Goal: Task Accomplishment & Management: Use online tool/utility

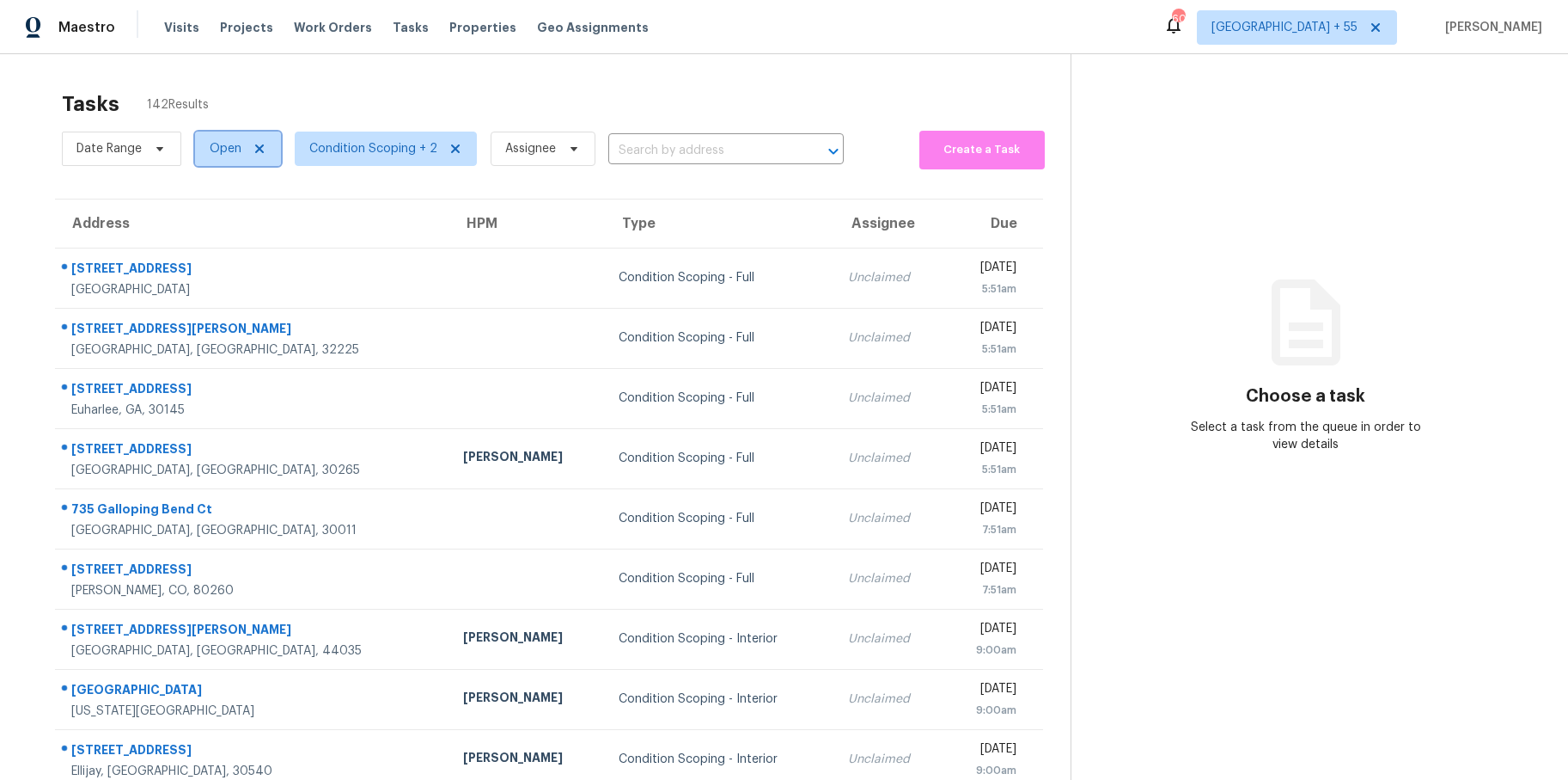
click at [248, 143] on span at bounding box center [257, 148] width 19 height 13
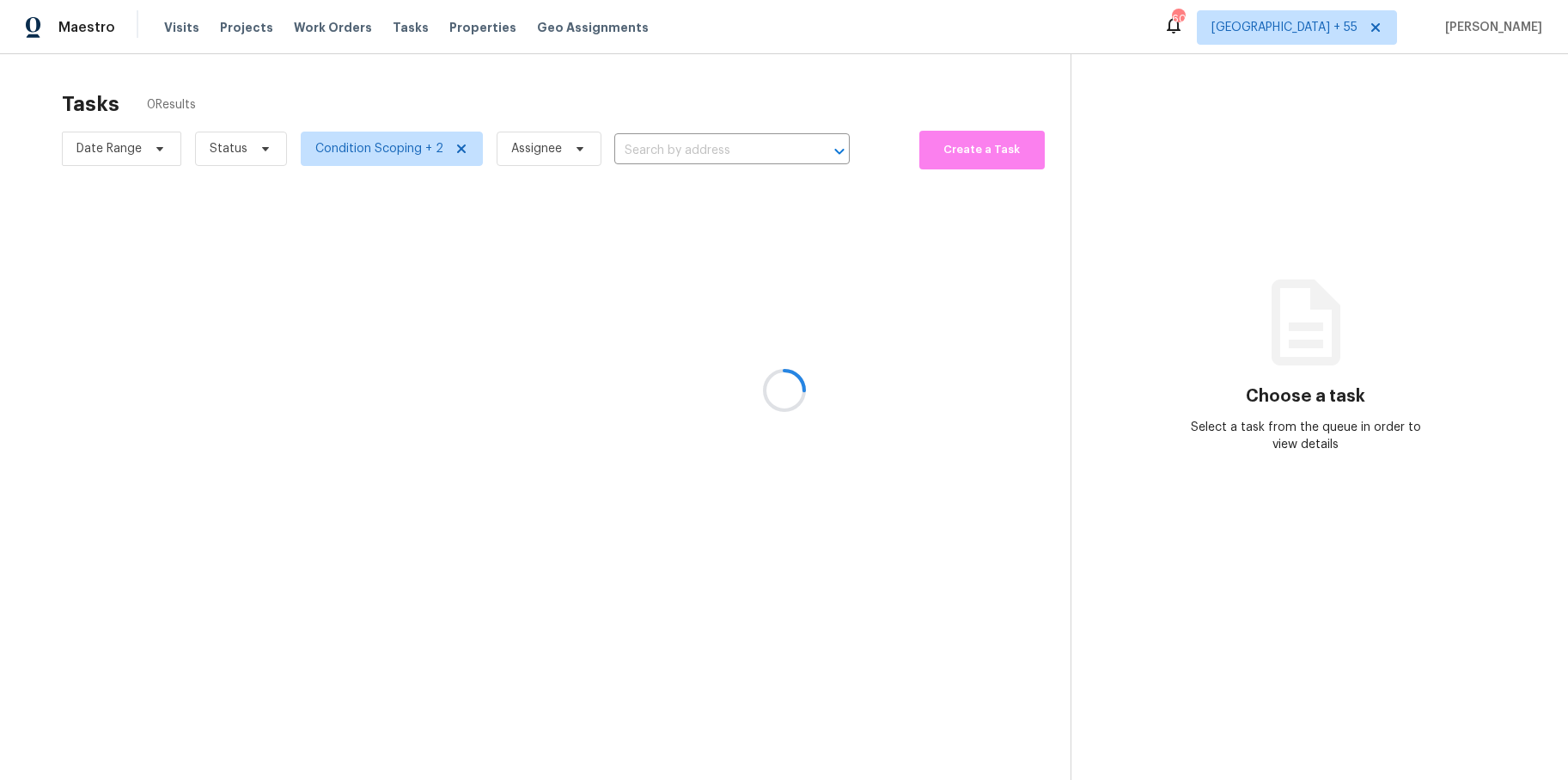
click at [125, 134] on div at bounding box center [784, 390] width 1568 height 780
click at [147, 145] on div at bounding box center [784, 390] width 1568 height 780
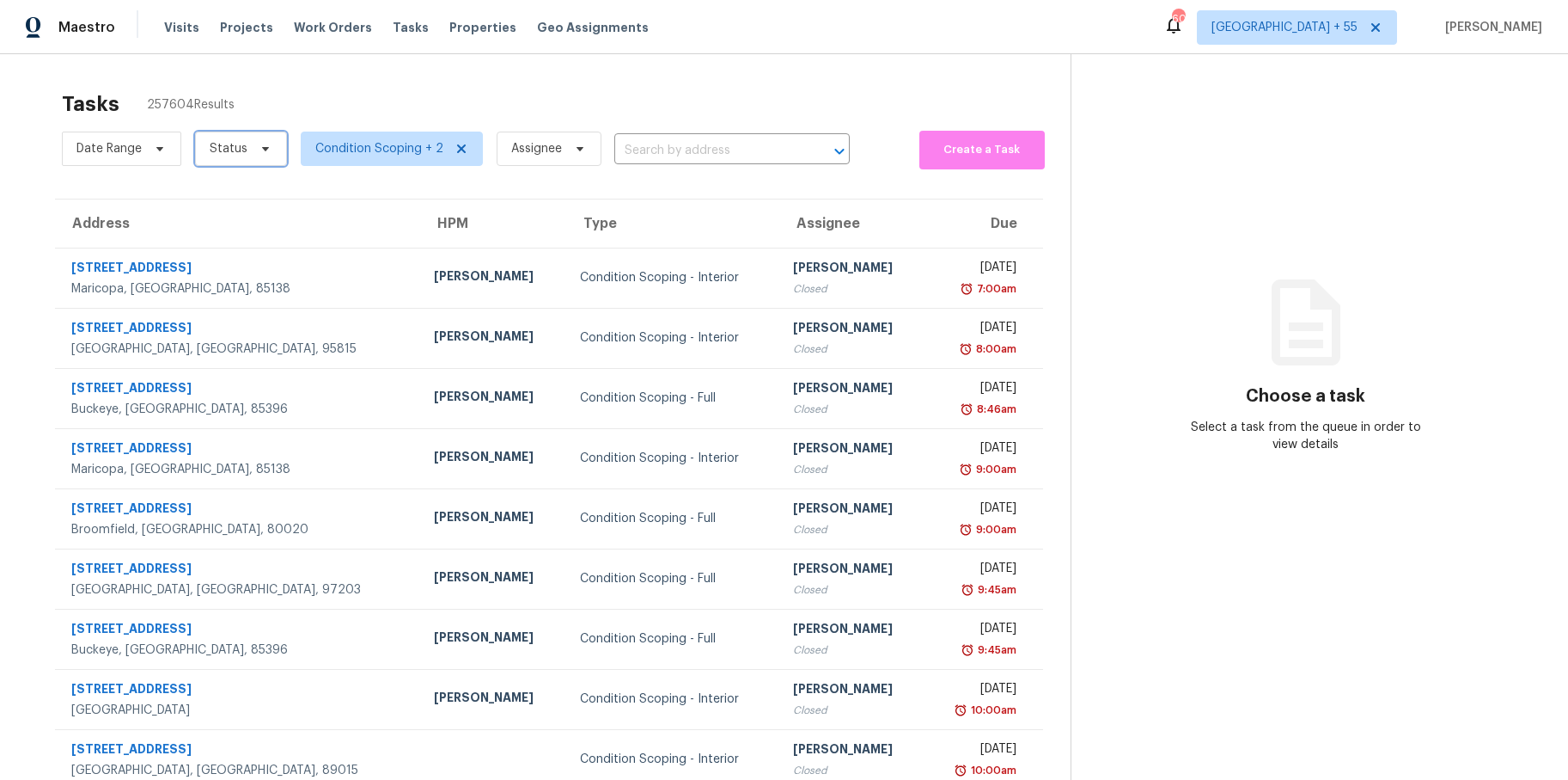
click at [258, 143] on icon at bounding box center [265, 148] width 13 height 13
click at [228, 196] on label "Closed" at bounding box center [235, 197] width 62 height 17
click at [216, 196] on input "Closed" at bounding box center [210, 195] width 12 height 12
checkbox input "true"
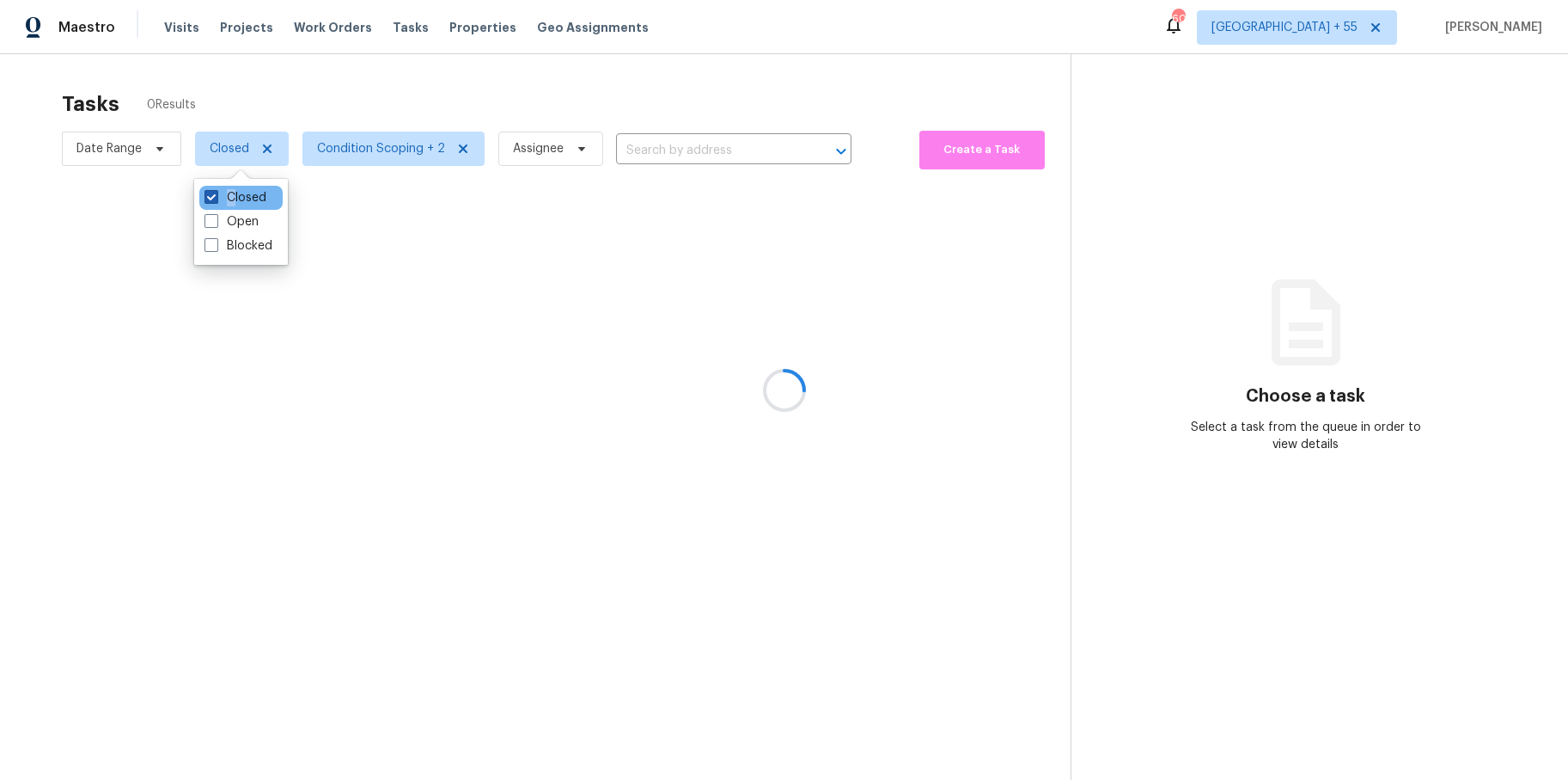
click at [231, 201] on label "Closed" at bounding box center [235, 197] width 62 height 17
click at [229, 219] on label "Open" at bounding box center [231, 221] width 54 height 17
click at [216, 219] on input "Open" at bounding box center [210, 219] width 12 height 12
checkbox input "true"
click at [208, 191] on span at bounding box center [210, 196] width 13 height 13
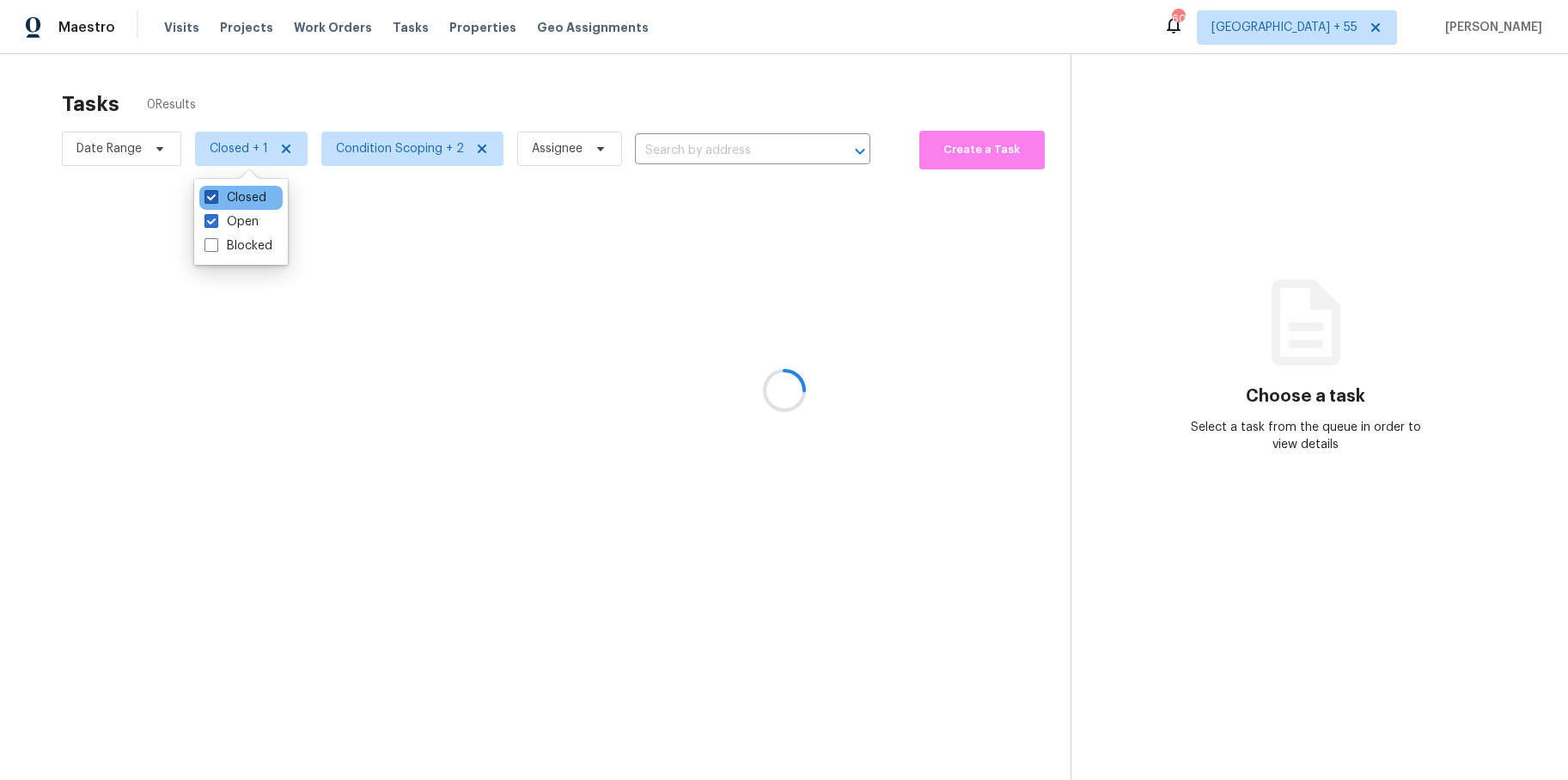
click at [208, 191] on input "Closed" at bounding box center [210, 195] width 12 height 12
checkbox input "false"
click at [147, 152] on div at bounding box center [784, 390] width 1568 height 780
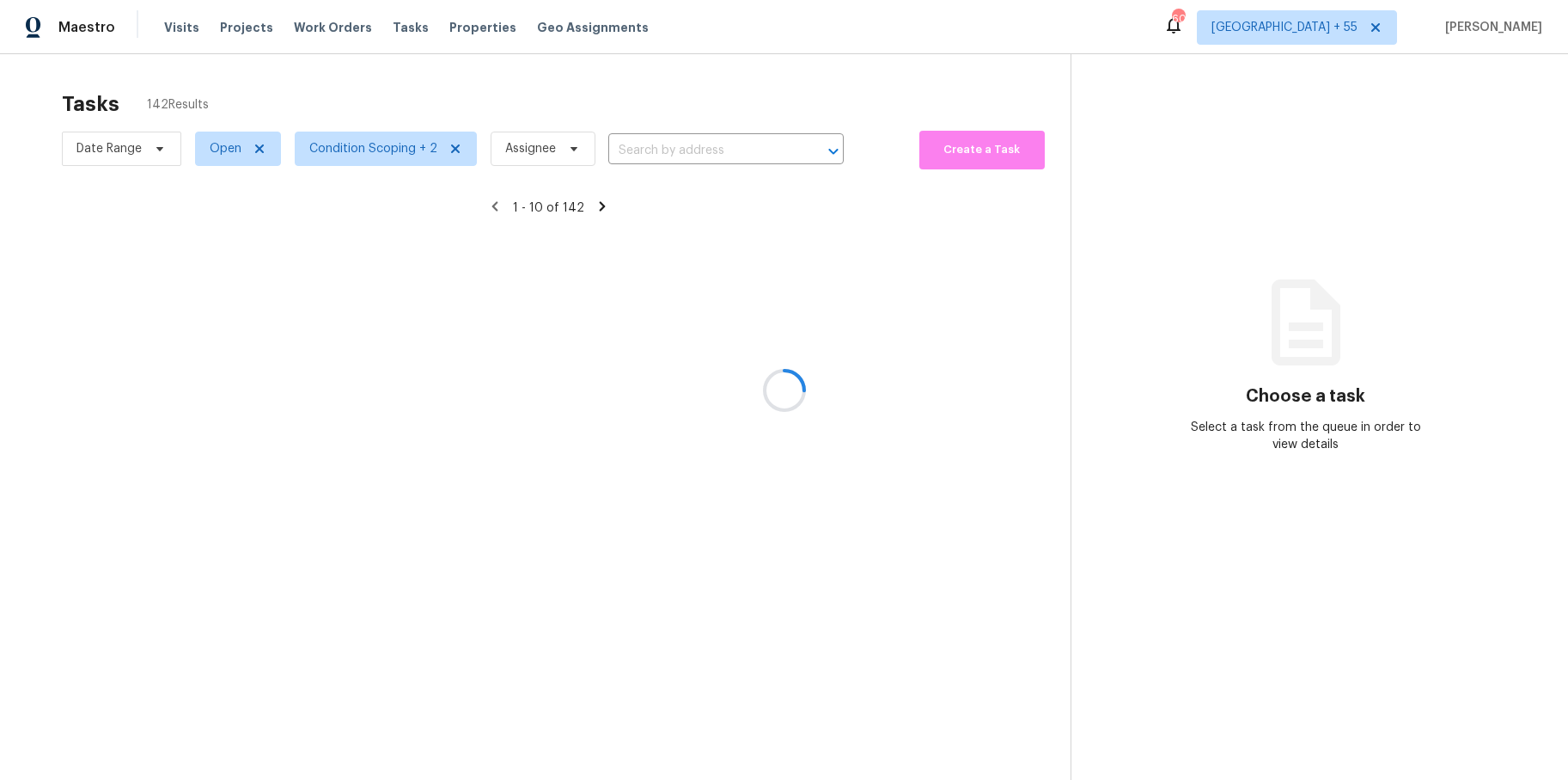
click at [162, 150] on div at bounding box center [784, 390] width 1568 height 780
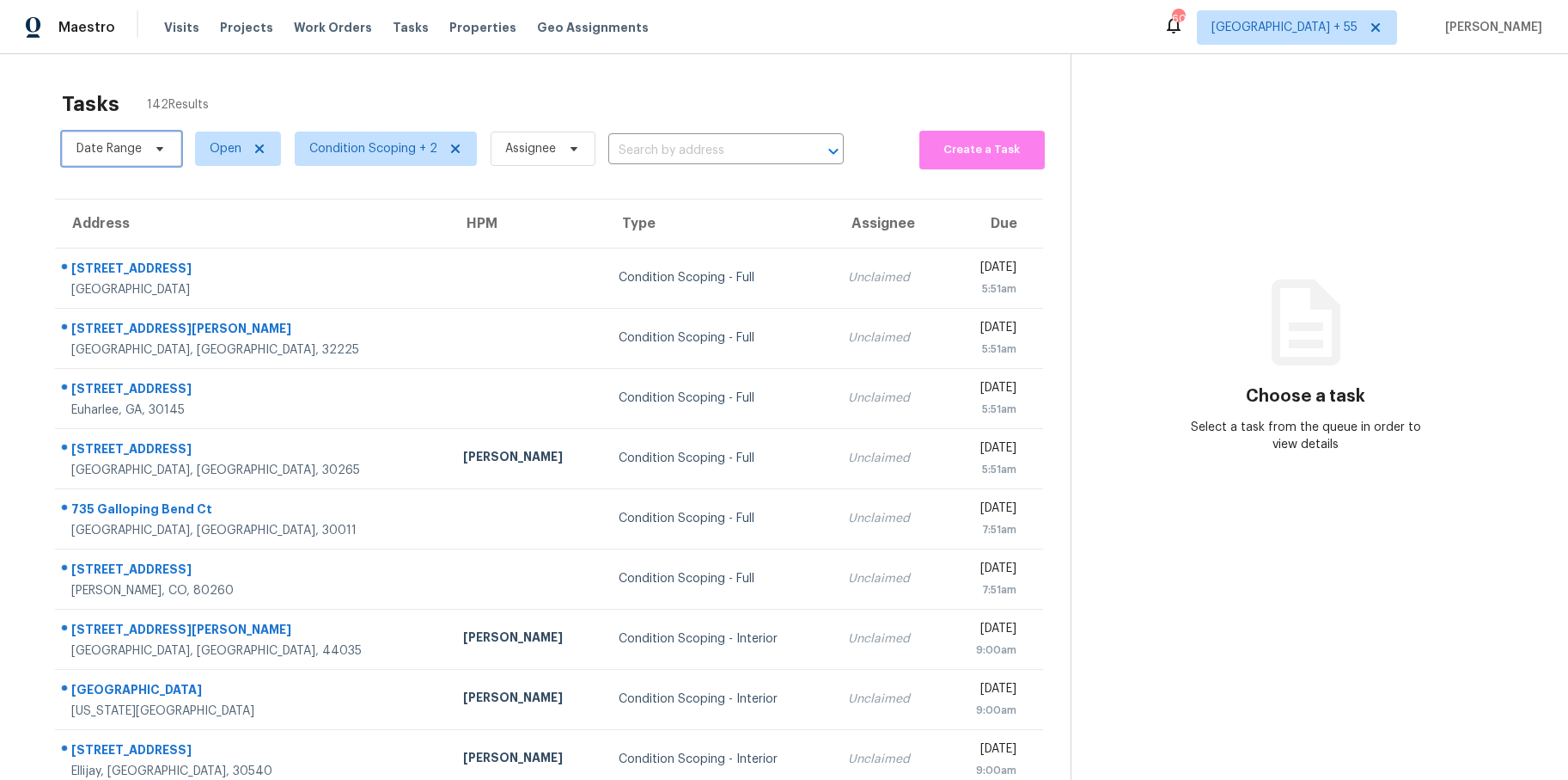
click at [157, 150] on icon at bounding box center [159, 148] width 13 height 13
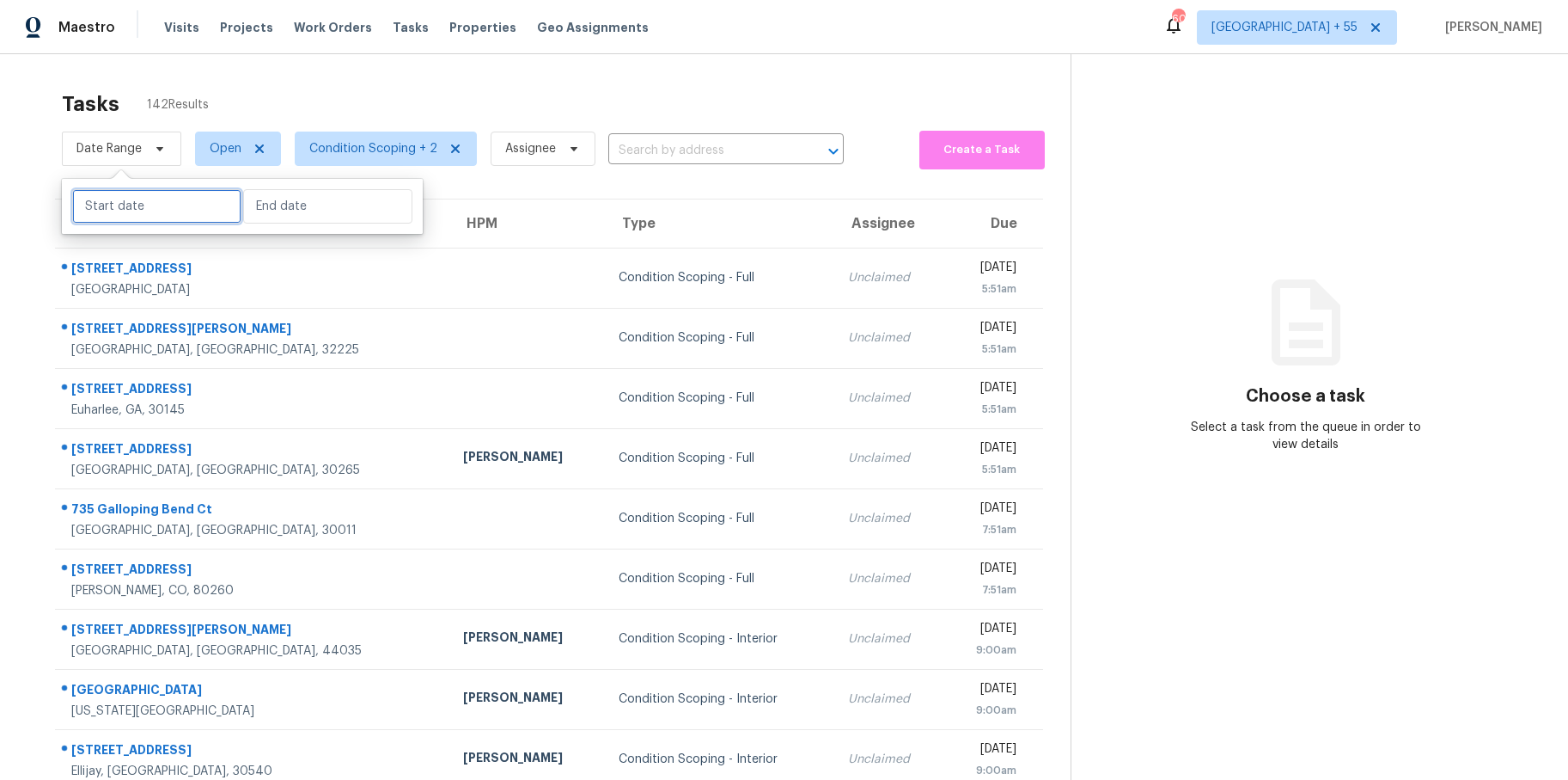
click at [167, 204] on input "text" at bounding box center [156, 206] width 170 height 35
select select "8"
select select "2025"
select select "9"
select select "2025"
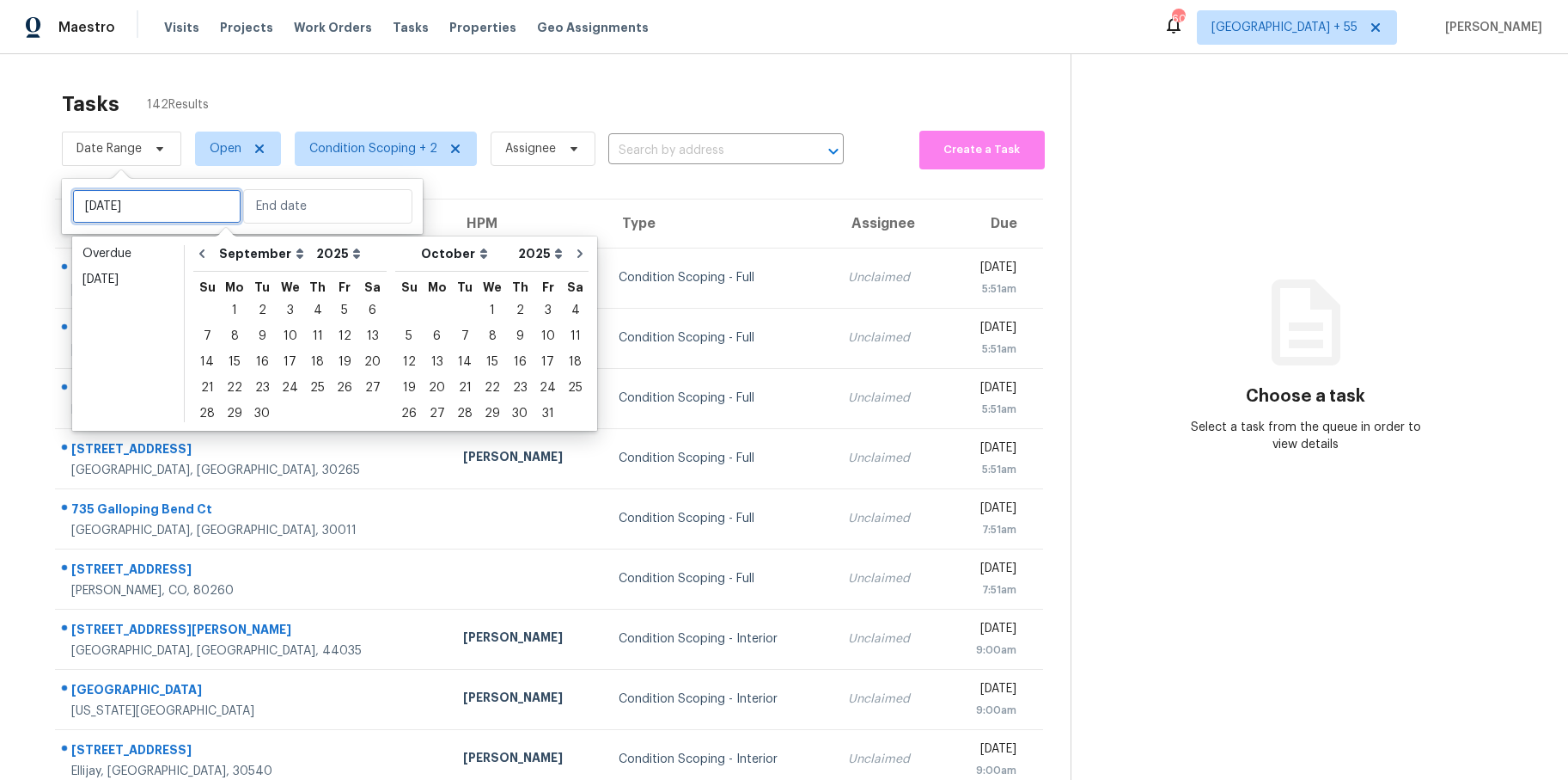
type input "Sat, Sep 20"
type input "Wed, Oct 01"
type input "Fri, Sep 05"
click at [235, 381] on div "22" at bounding box center [234, 387] width 28 height 24
type input "Mon, Sep 22"
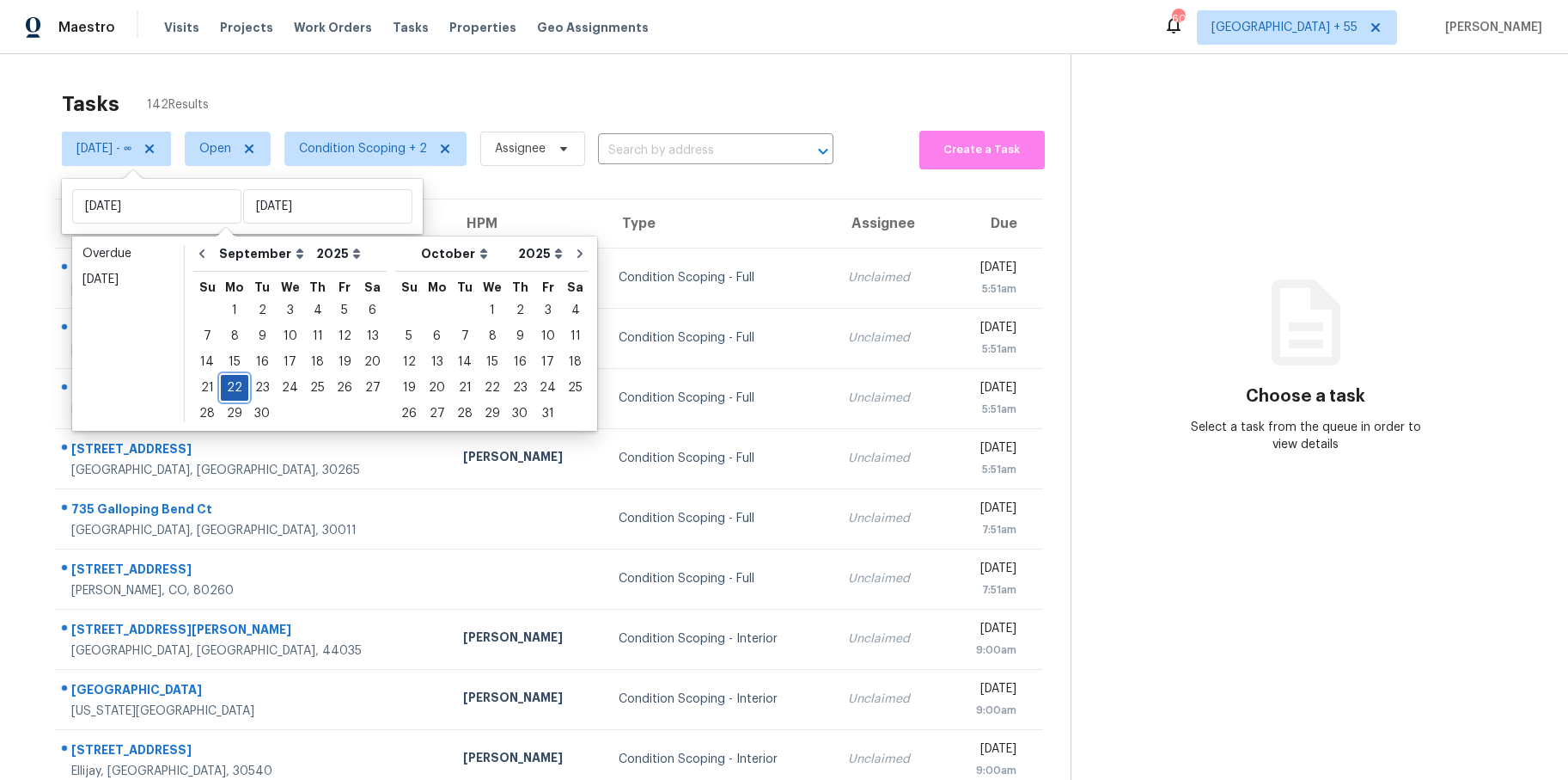
click at [229, 386] on div "22" at bounding box center [234, 387] width 28 height 24
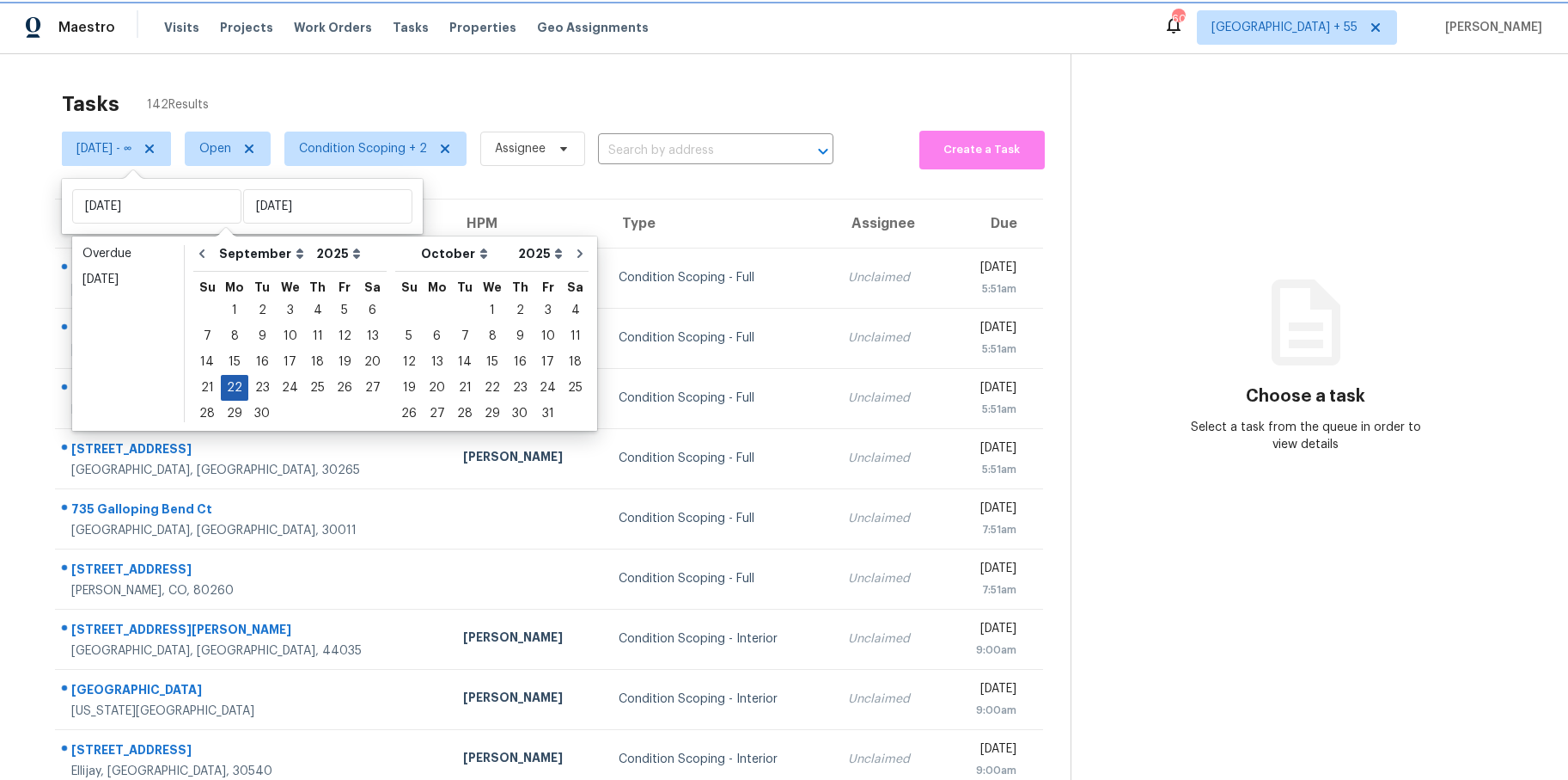
type input "Mon, Sep 22"
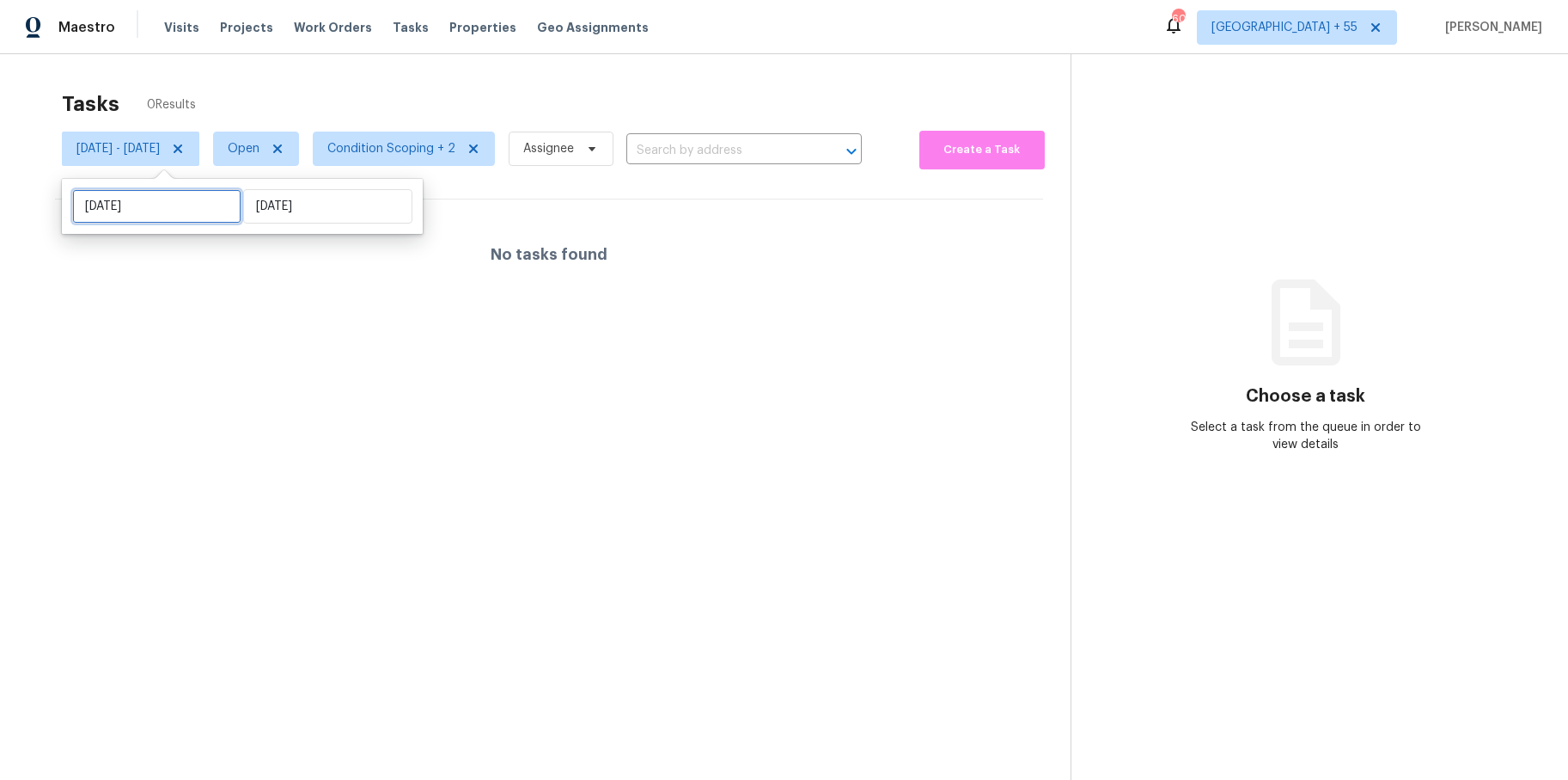
click at [167, 206] on input "Mon, Sep 22" at bounding box center [156, 206] width 170 height 35
select select "8"
select select "2025"
select select "9"
select select "2025"
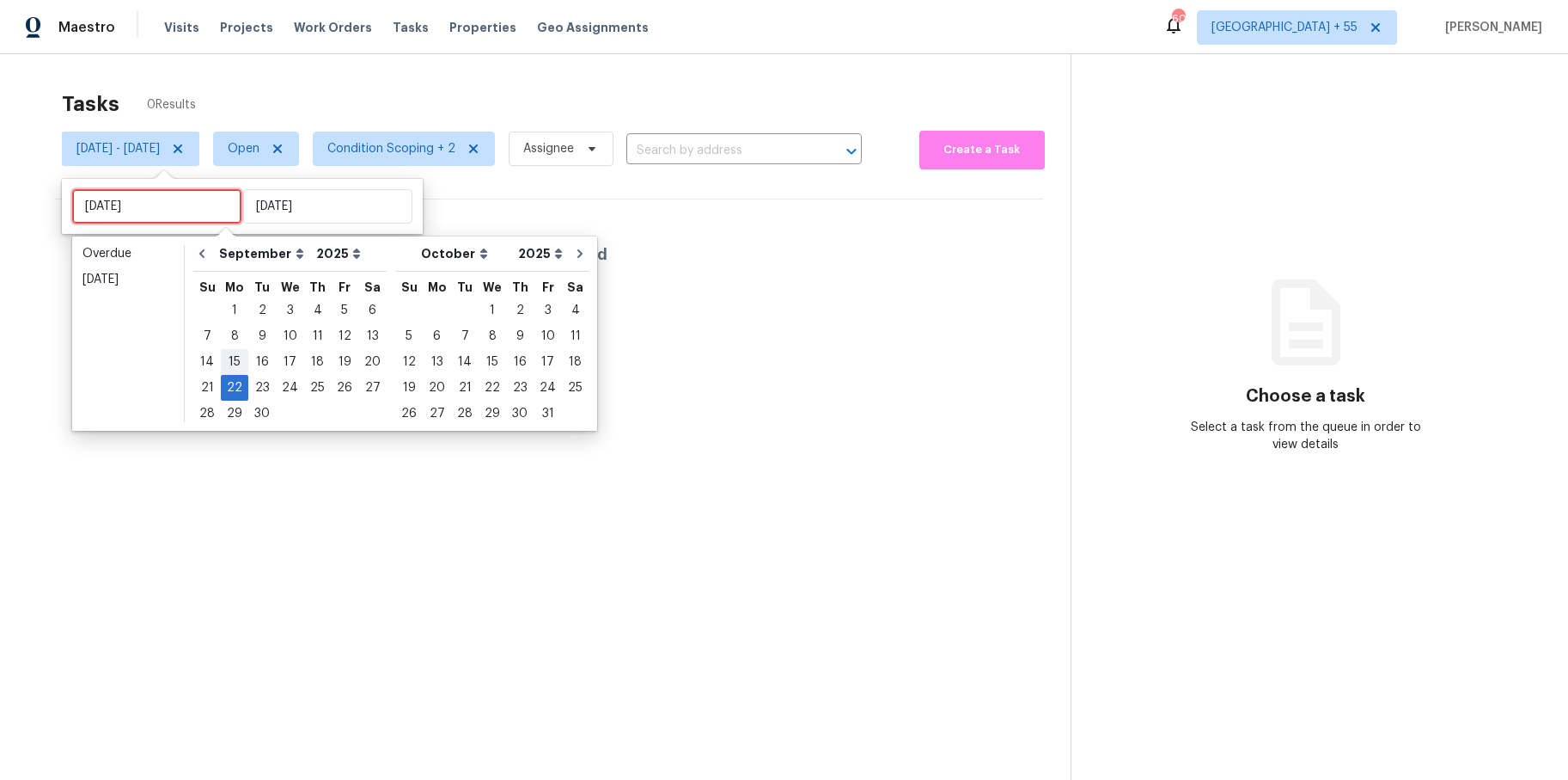
type input "Mon, Sep 15"
click at [255, 384] on div "23" at bounding box center [262, 387] width 28 height 24
type input "Tue, Sep 23"
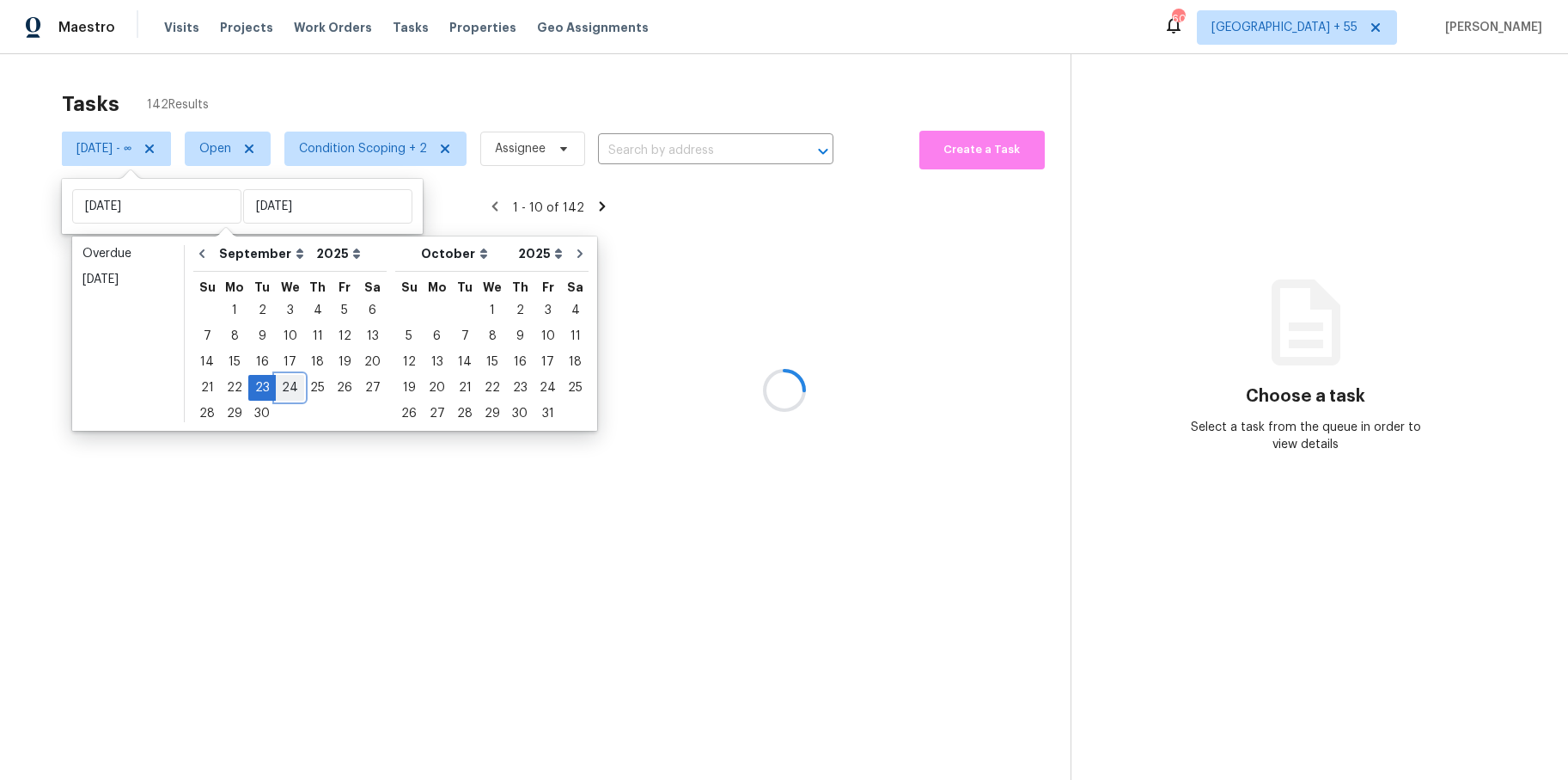
click at [287, 384] on div "24" at bounding box center [290, 387] width 28 height 24
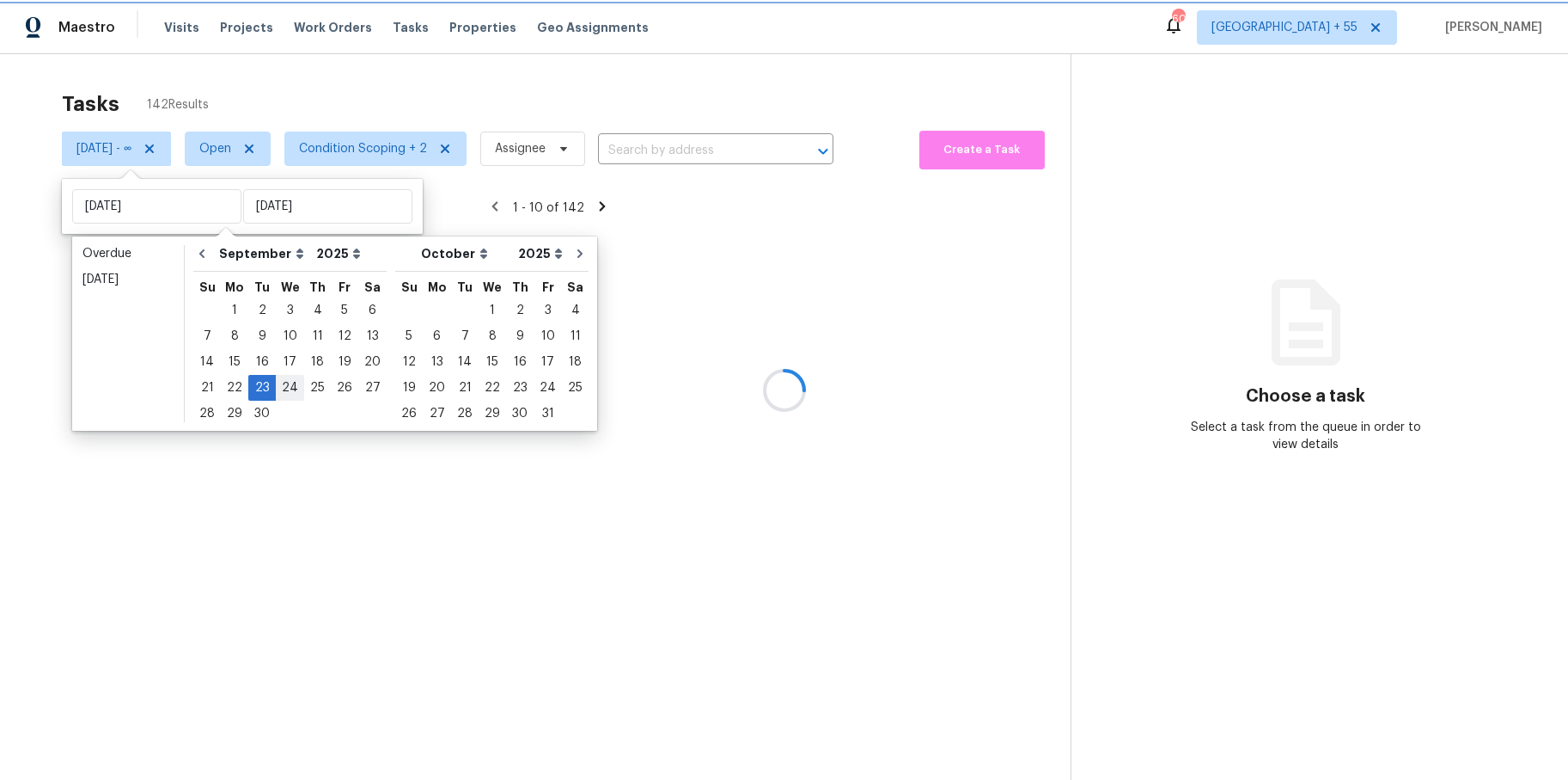
type input "Wed, Sep 24"
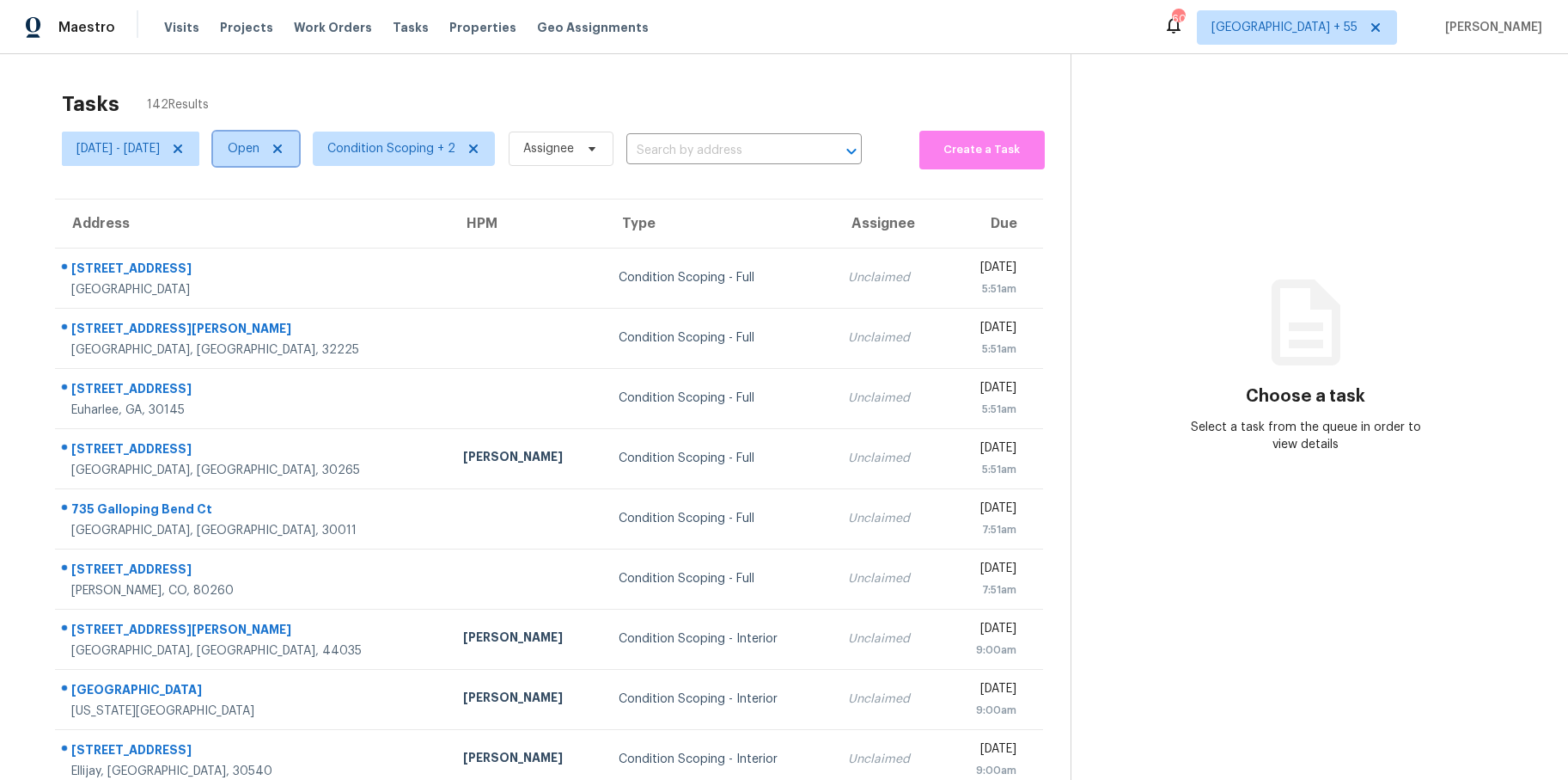
click at [284, 147] on span at bounding box center [274, 148] width 19 height 13
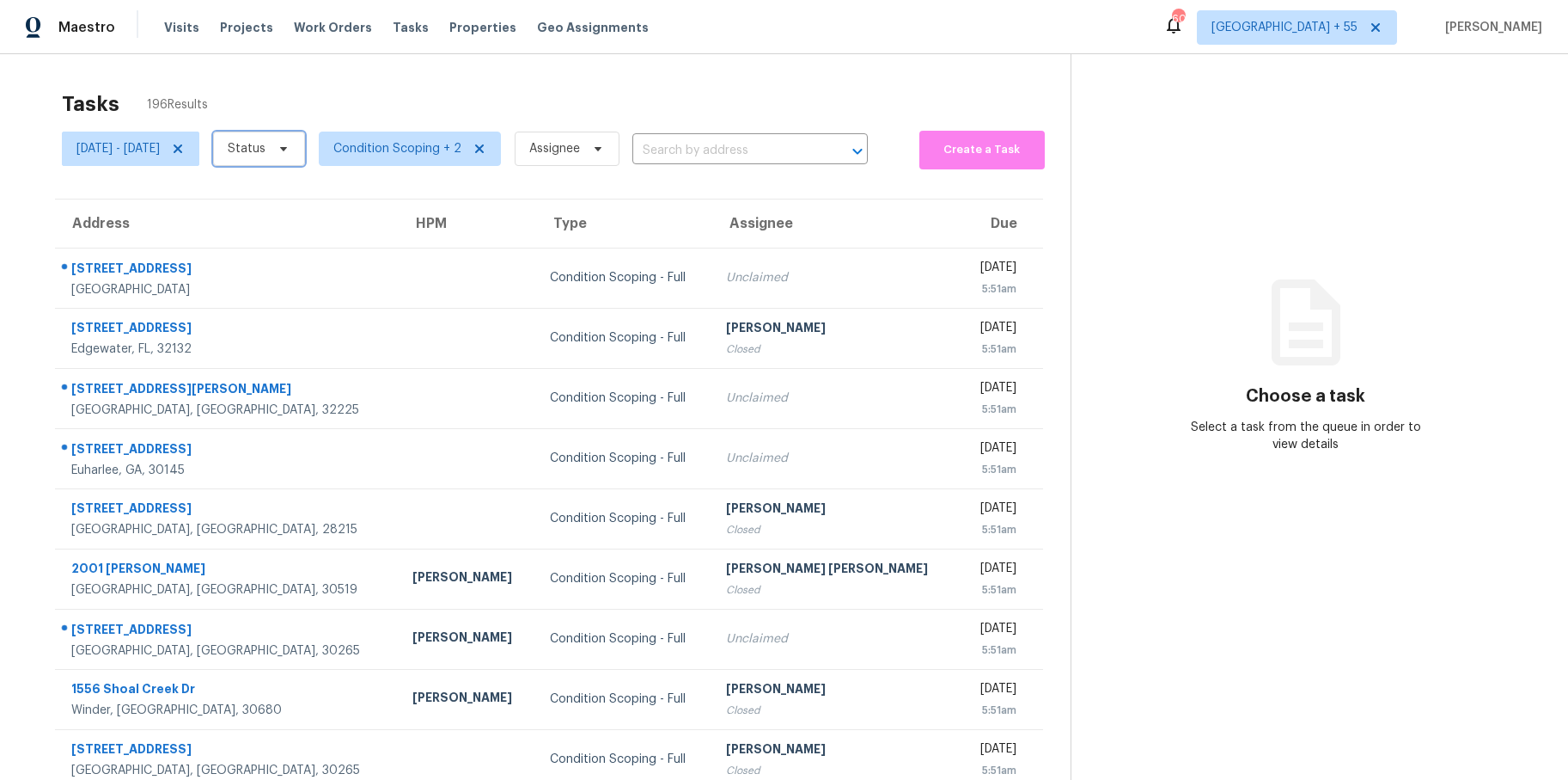
click at [265, 147] on span "Status" at bounding box center [246, 148] width 38 height 17
click at [315, 200] on label "Closed" at bounding box center [317, 197] width 62 height 17
click at [297, 200] on input "Closed" at bounding box center [291, 195] width 12 height 12
checkbox input "true"
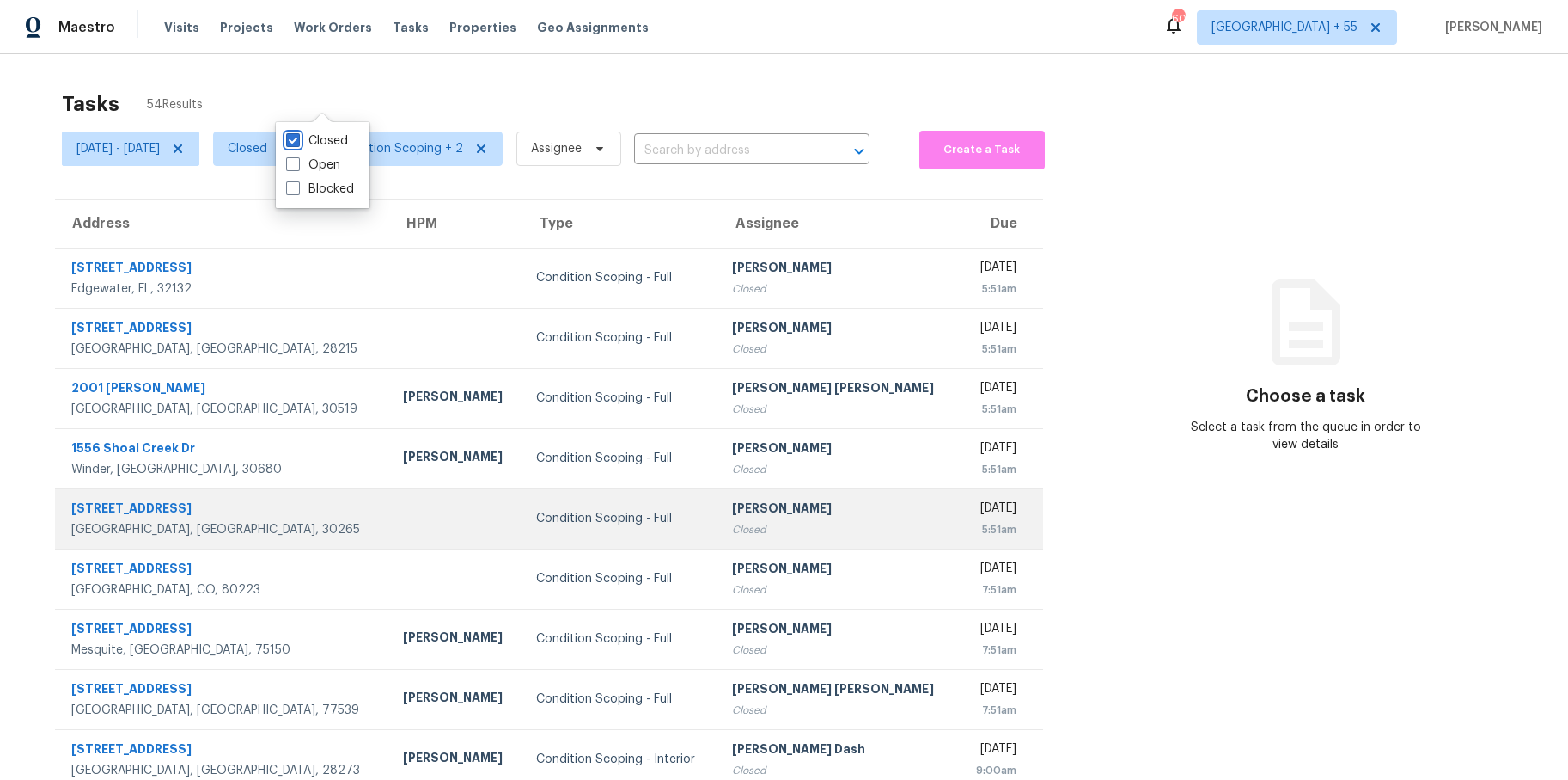
scroll to position [116, 0]
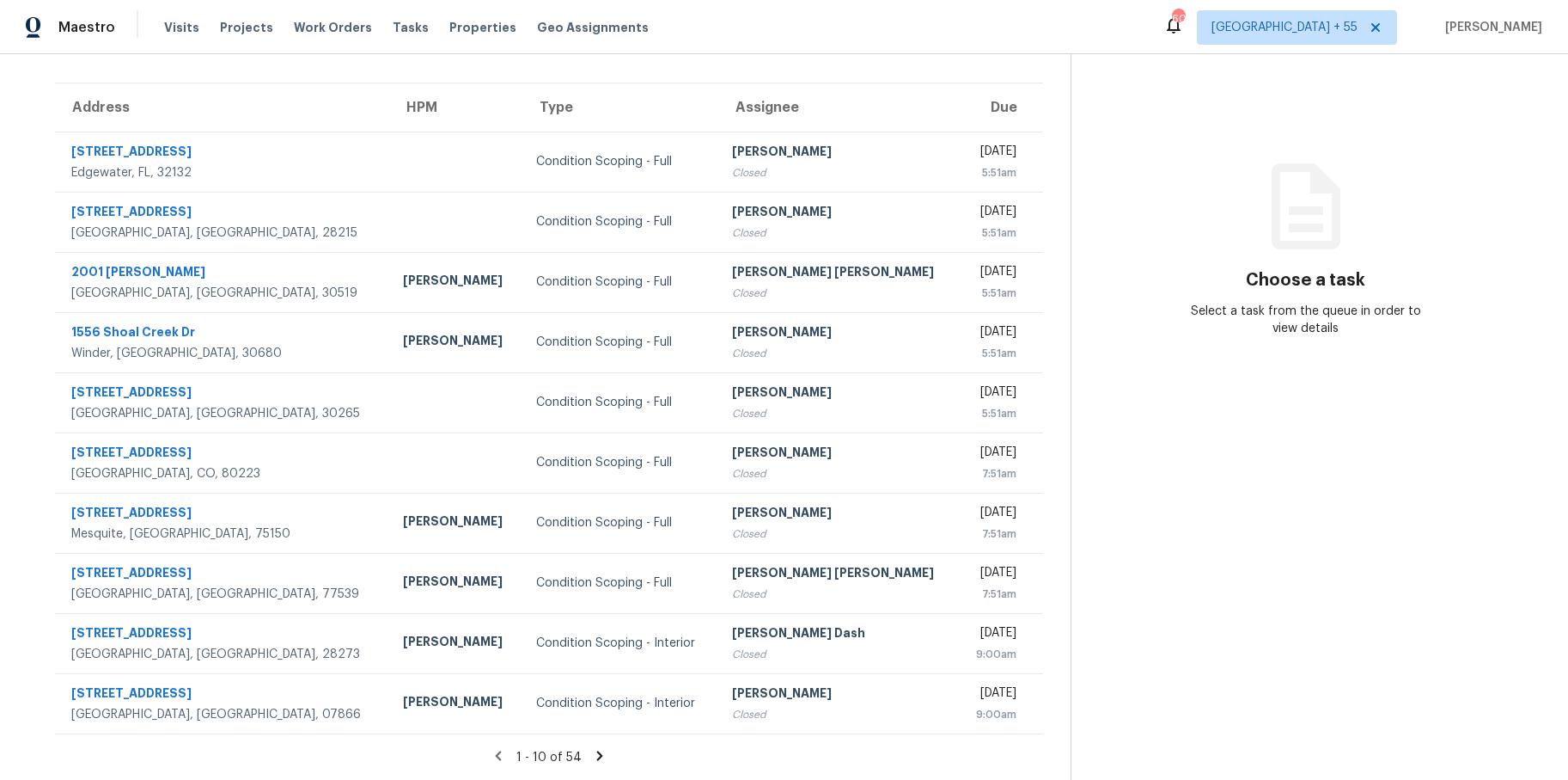
click at [1137, 521] on section "Choose a task Select a task from the queue in order to view details" at bounding box center [1306, 358] width 471 height 841
